Goal: Task Accomplishment & Management: Complete application form

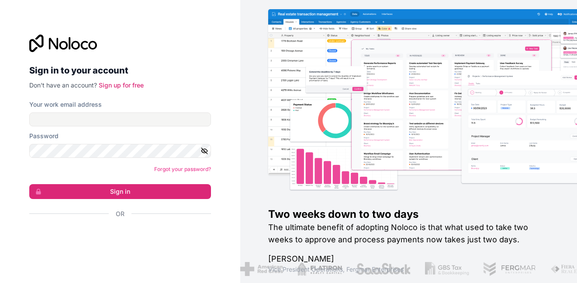
type input "**********"
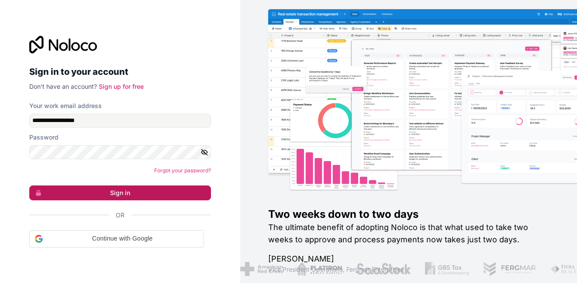
click at [108, 190] on button "Sign in" at bounding box center [120, 192] width 182 height 15
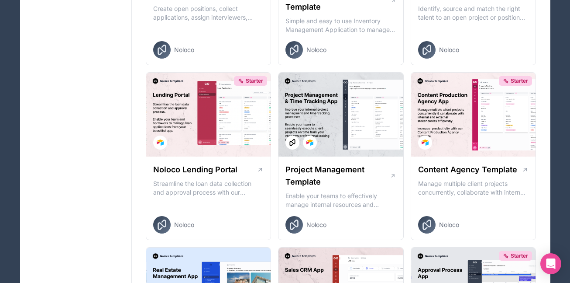
scroll to position [366, 0]
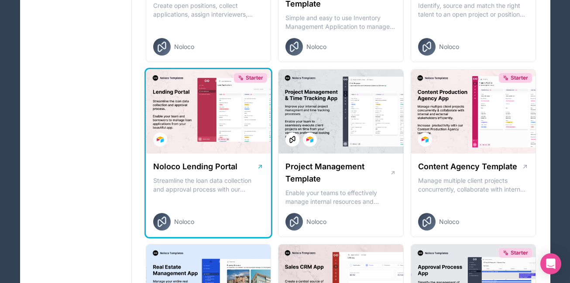
click at [214, 136] on div "Starter" at bounding box center [208, 111] width 125 height 84
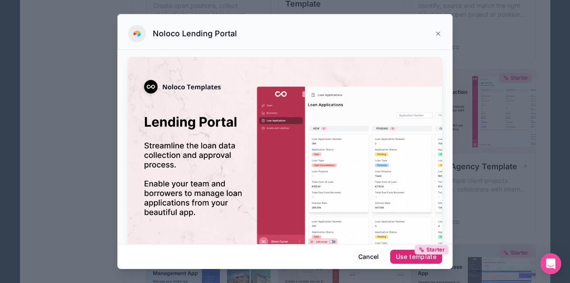
click at [403, 252] on button "Starter Use template" at bounding box center [416, 256] width 52 height 14
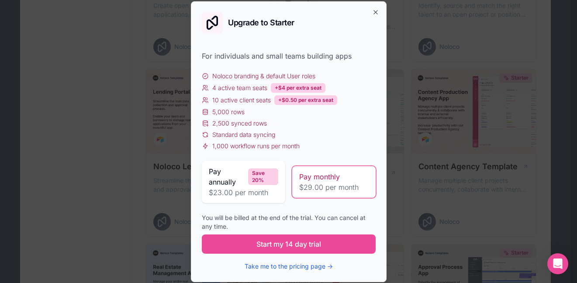
click at [374, 7] on div "Upgrade to Starter For individuals and small teams building apps Noloco brandin…" at bounding box center [289, 141] width 196 height 280
click at [374, 14] on icon "button" at bounding box center [375, 12] width 7 height 7
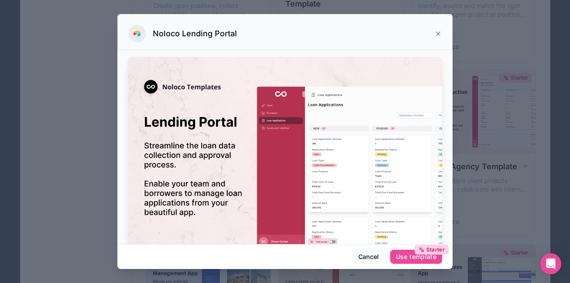
drag, startPoint x: 526, startPoint y: 100, endPoint x: 563, endPoint y: 93, distance: 37.3
click at [527, 100] on div at bounding box center [285, 141] width 570 height 283
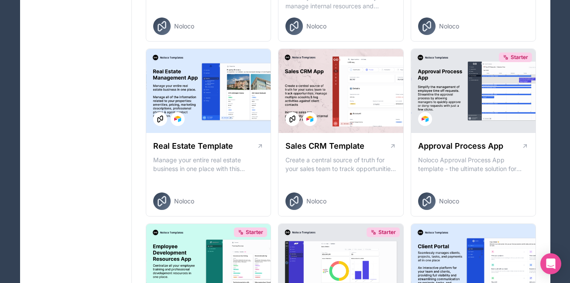
scroll to position [570, 0]
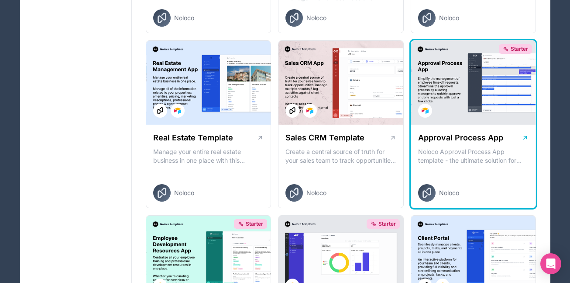
click at [502, 116] on div "Starter" at bounding box center [473, 83] width 125 height 84
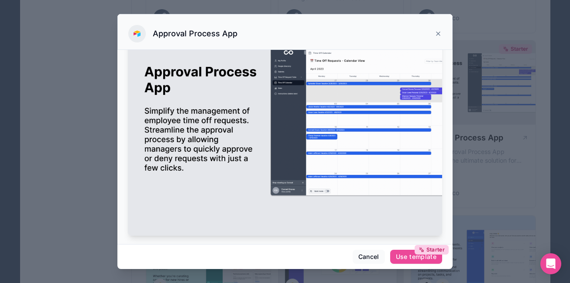
scroll to position [47, 0]
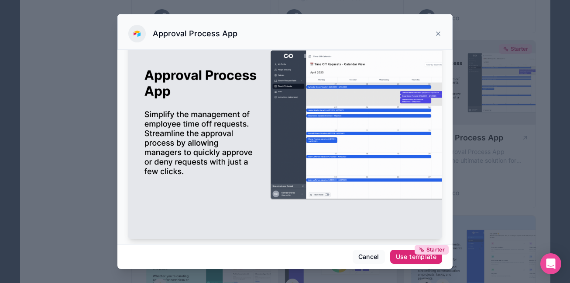
click at [405, 257] on div "Starter Use template" at bounding box center [416, 256] width 41 height 8
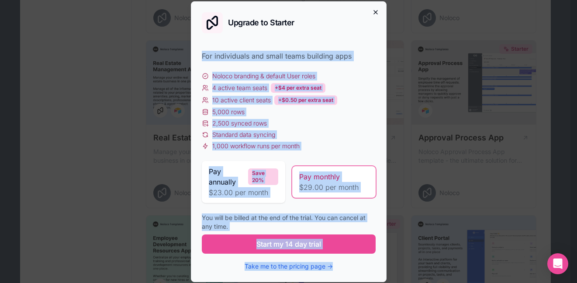
click at [375, 10] on div "Upgrade to Starter For individuals and small teams building apps Noloco brandin…" at bounding box center [289, 141] width 196 height 280
click at [375, 10] on icon "button" at bounding box center [375, 12] width 7 height 7
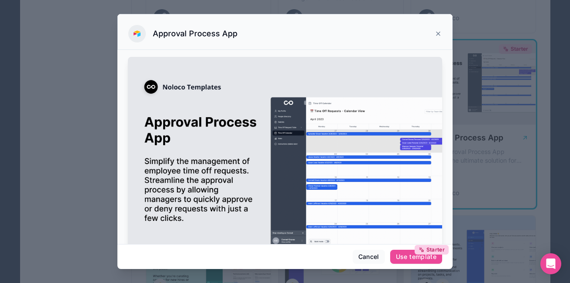
click at [460, 94] on div at bounding box center [285, 141] width 570 height 283
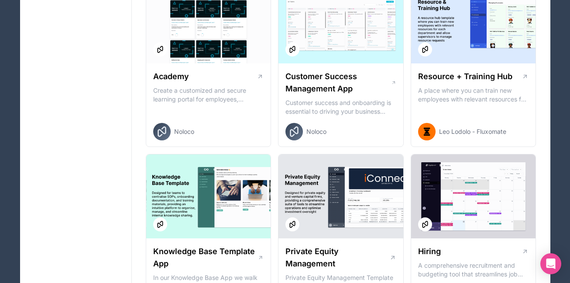
scroll to position [969, 0]
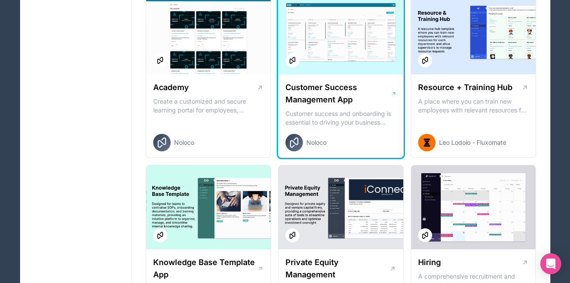
click at [333, 68] on div at bounding box center [341, 32] width 125 height 84
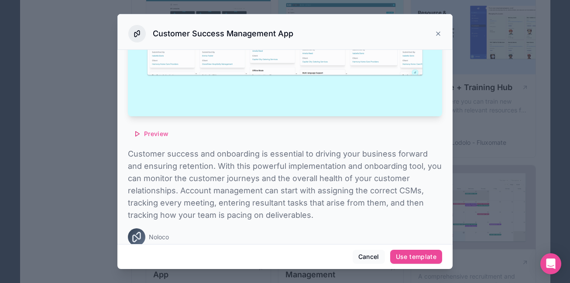
scroll to position [177, 0]
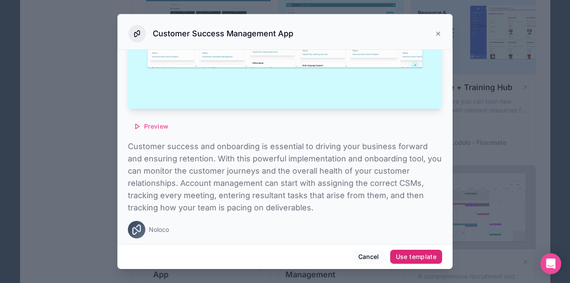
click at [407, 252] on button "Use template" at bounding box center [416, 256] width 52 height 14
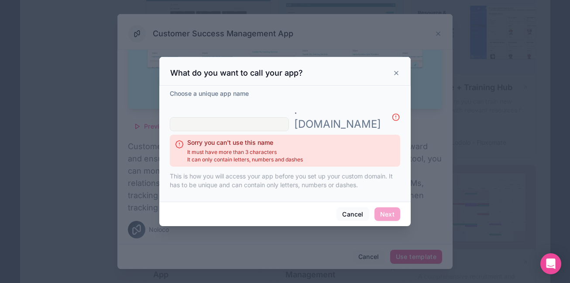
drag, startPoint x: 218, startPoint y: 112, endPoint x: 221, endPoint y: 117, distance: 6.6
click at [219, 117] on input "text" at bounding box center [229, 124] width 119 height 14
click at [221, 117] on input "text" at bounding box center [229, 124] width 119 height 14
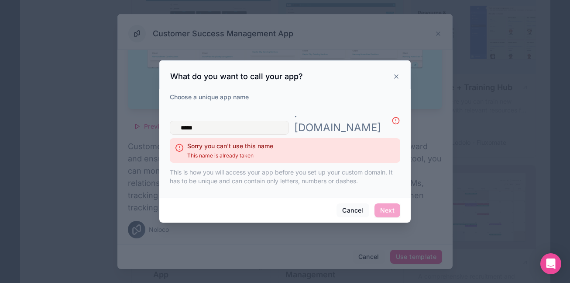
click at [285, 127] on input "*****" at bounding box center [229, 128] width 119 height 14
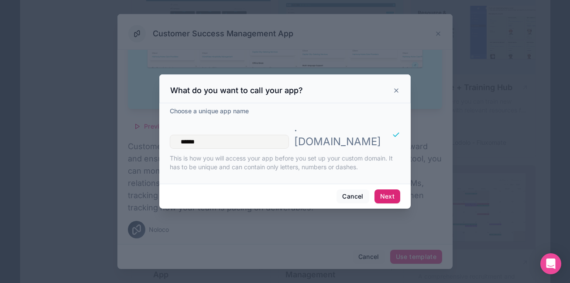
type input "******"
click at [377, 190] on button "Next" at bounding box center [388, 196] width 26 height 14
